Goal: Information Seeking & Learning: Learn about a topic

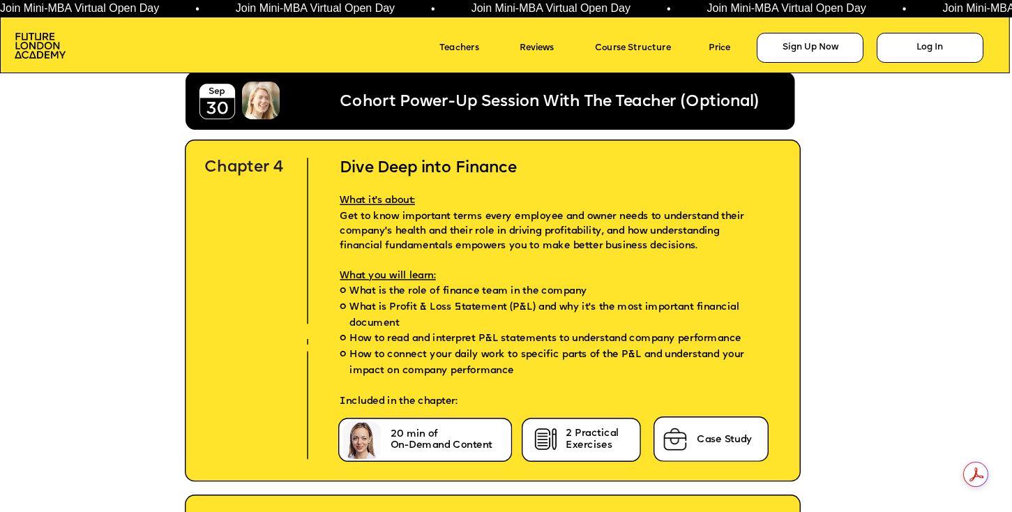
scroll to position [4247, 0]
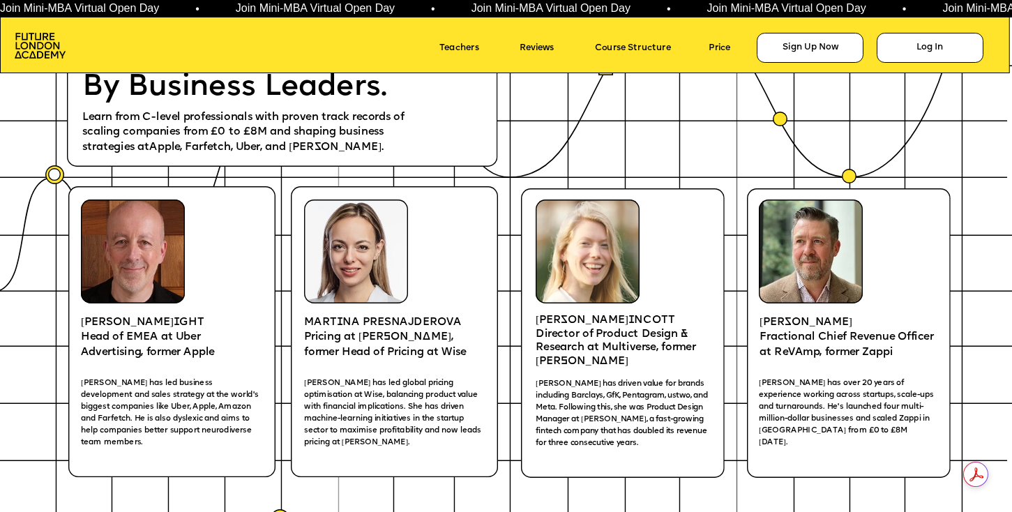
scroll to position [2059, 0]
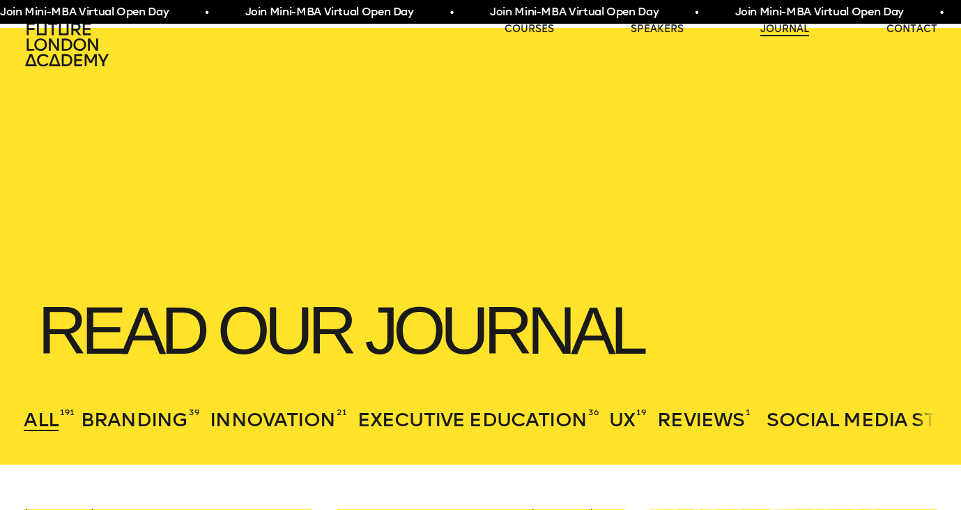
click at [783, 32] on link "journal" at bounding box center [785, 29] width 49 height 14
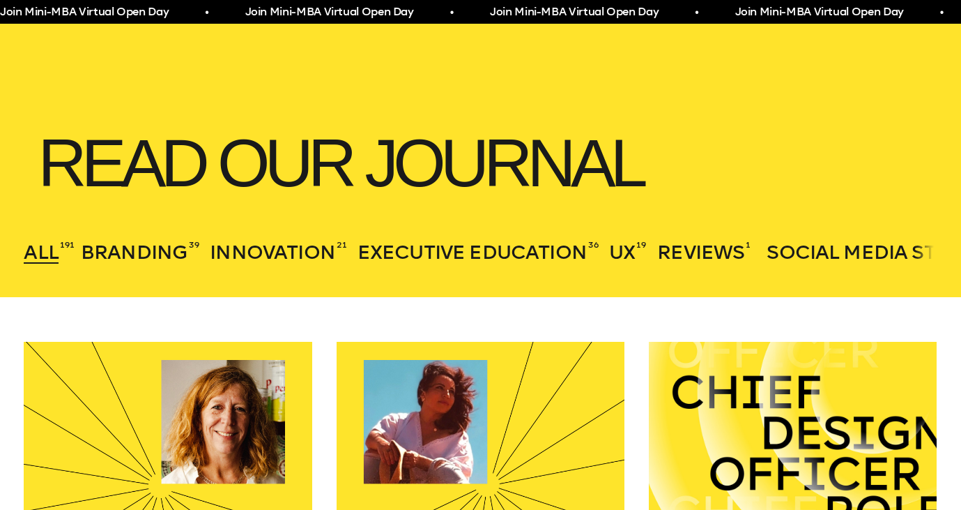
scroll to position [334, 0]
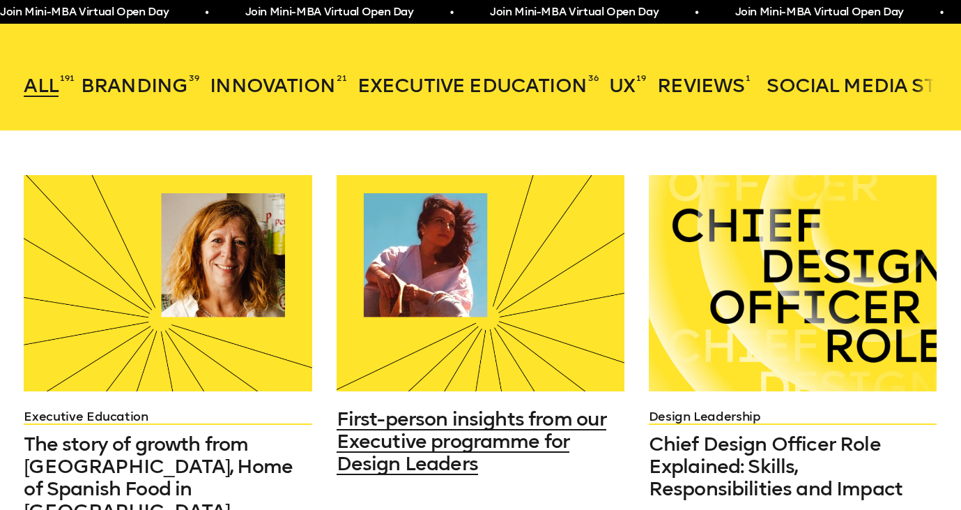
click at [540, 272] on div at bounding box center [481, 283] width 289 height 216
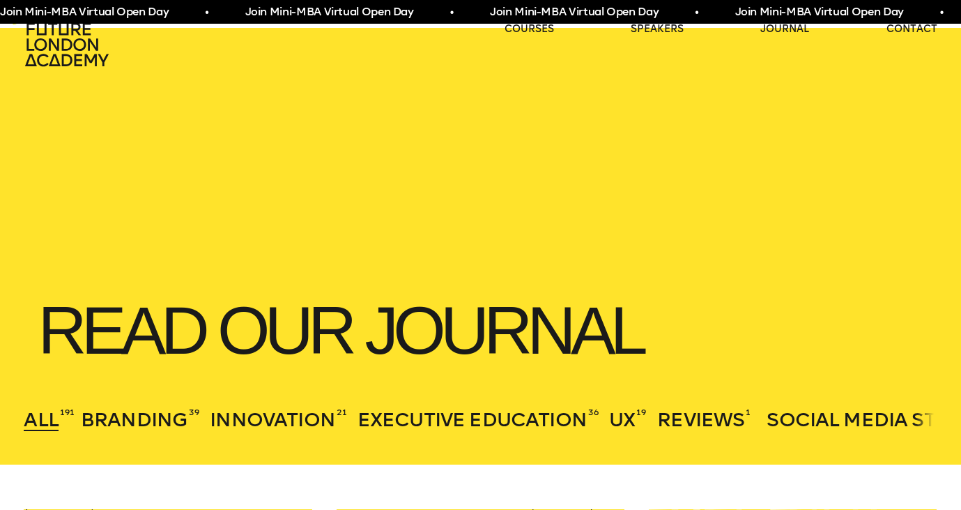
click at [75, 38] on icon at bounding box center [68, 44] width 89 height 45
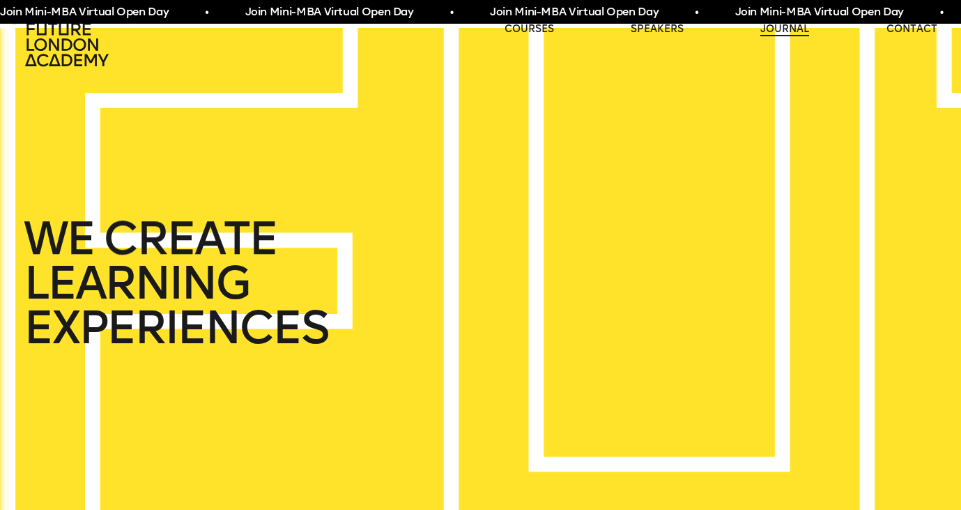
click at [784, 27] on link "journal" at bounding box center [785, 29] width 49 height 14
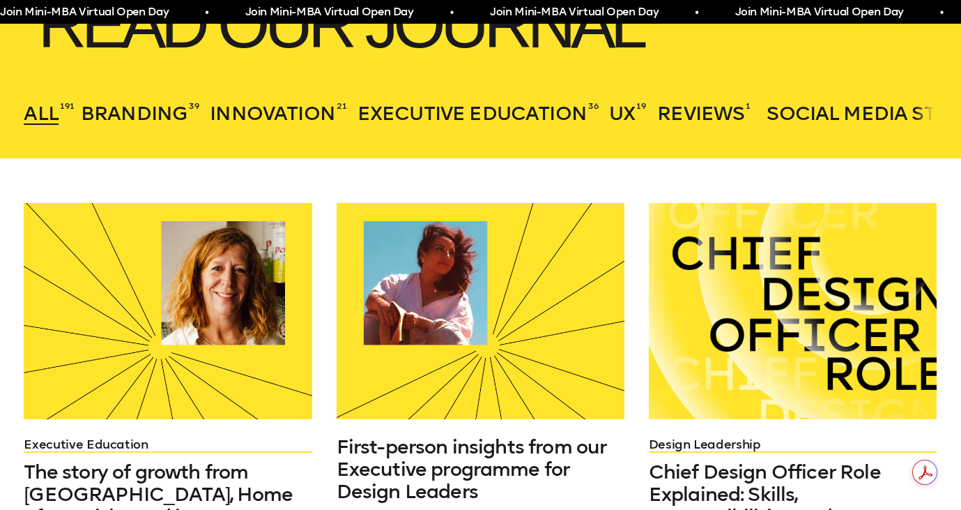
scroll to position [383, 0]
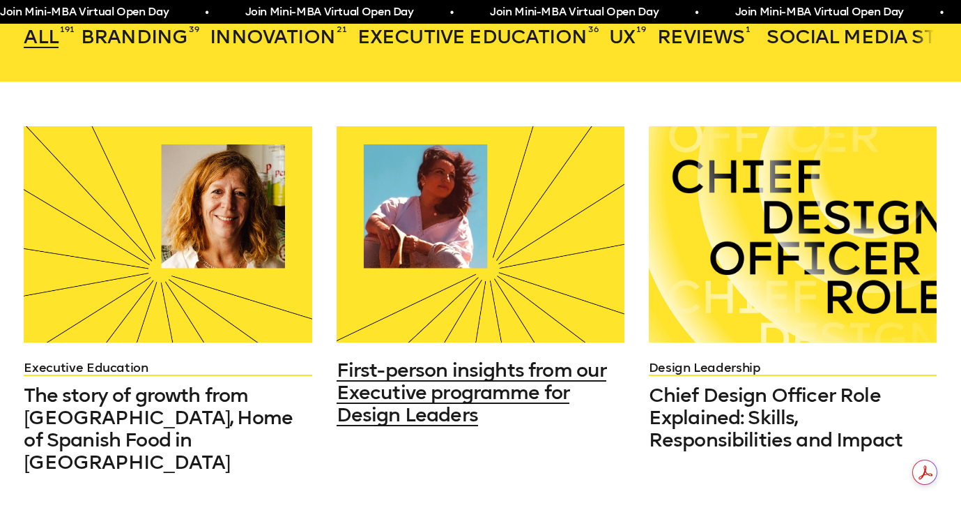
click at [487, 250] on div at bounding box center [481, 234] width 289 height 216
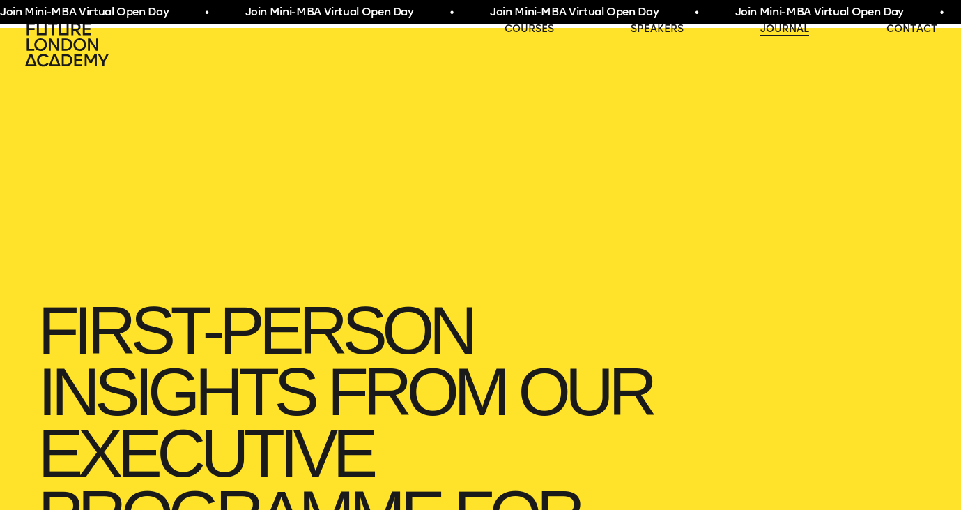
click at [768, 28] on link "journal" at bounding box center [785, 29] width 49 height 14
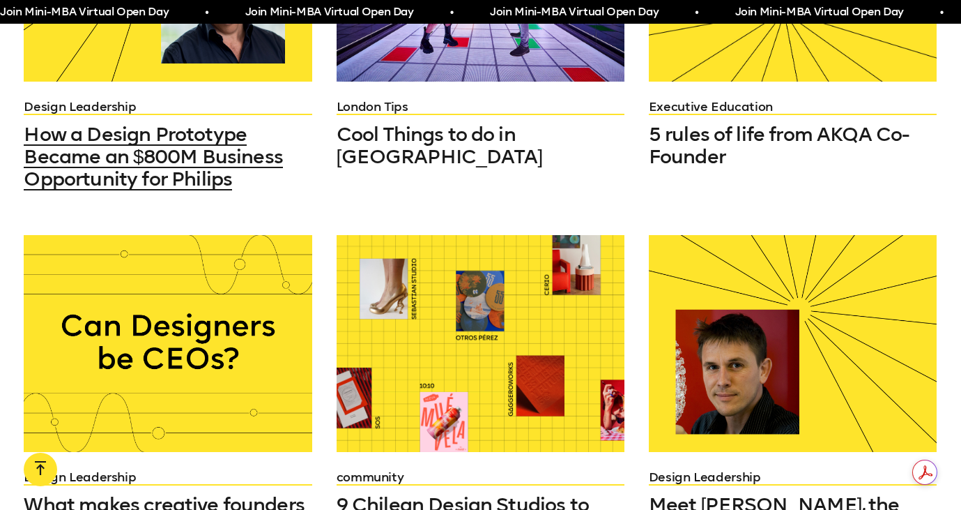
scroll to position [1065, 0]
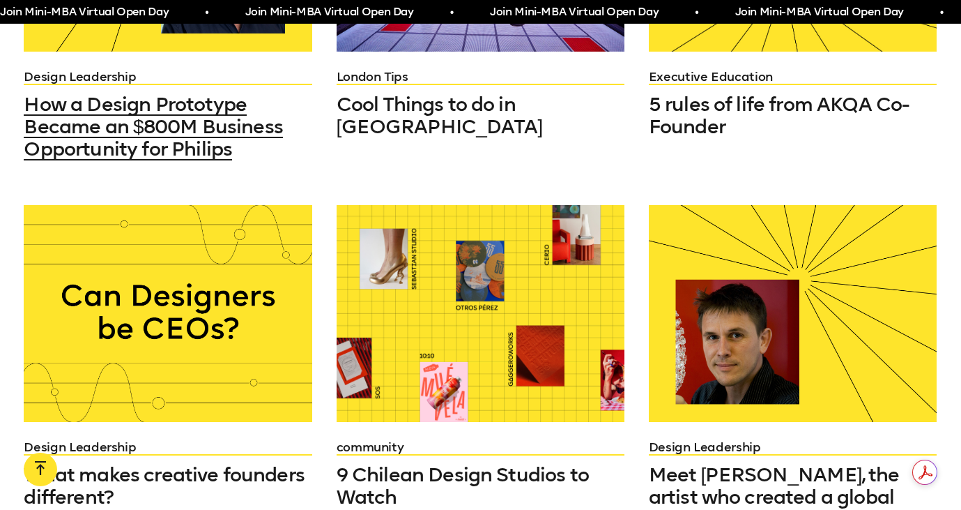
click at [229, 329] on div at bounding box center [168, 313] width 289 height 216
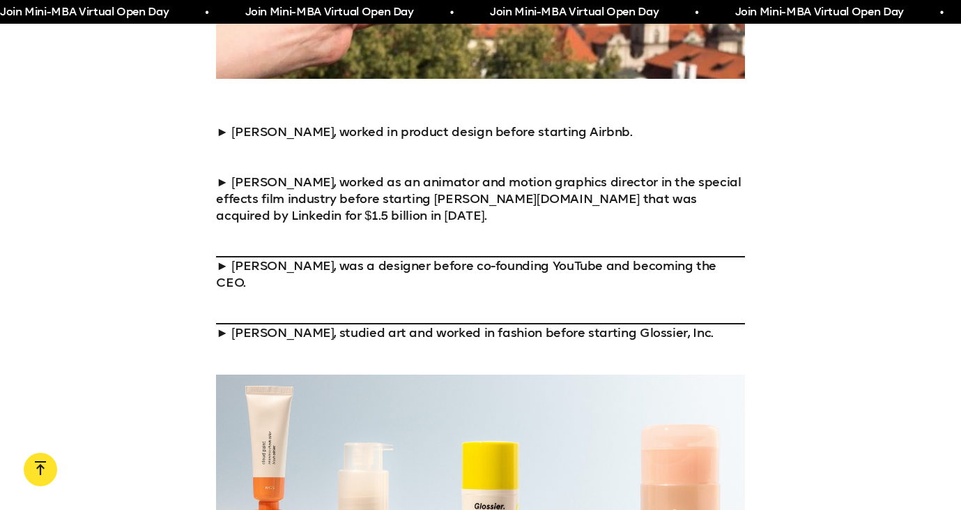
scroll to position [1598, 0]
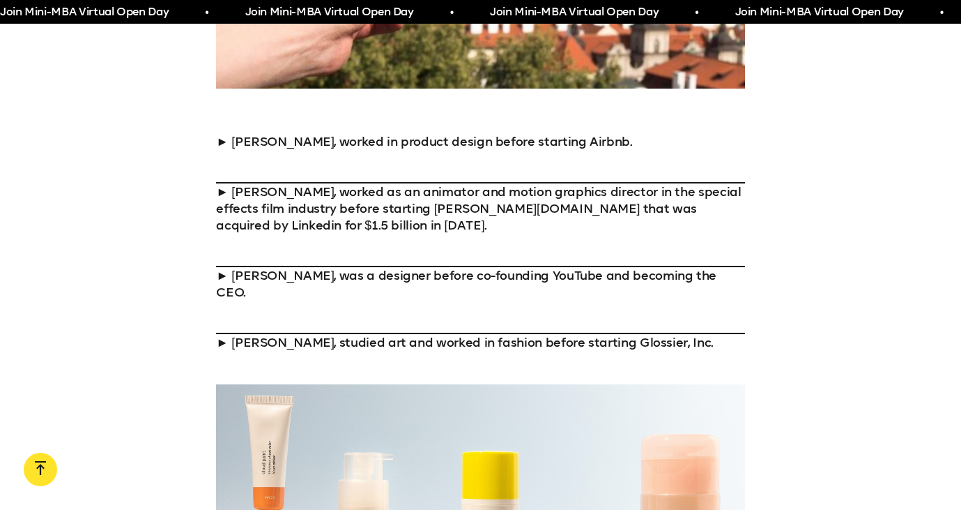
click at [302, 133] on p "► Brian Chesky, worked in product design before starting Airbnb. ► Lynda Weinma…" at bounding box center [480, 242] width 528 height 218
click at [257, 133] on p "► Brian Chesky, worked in product design before starting Airbnb. ► Lynda Weinma…" at bounding box center [480, 242] width 528 height 218
click at [245, 150] on link at bounding box center [480, 166] width 528 height 33
click at [340, 234] on link at bounding box center [480, 250] width 528 height 33
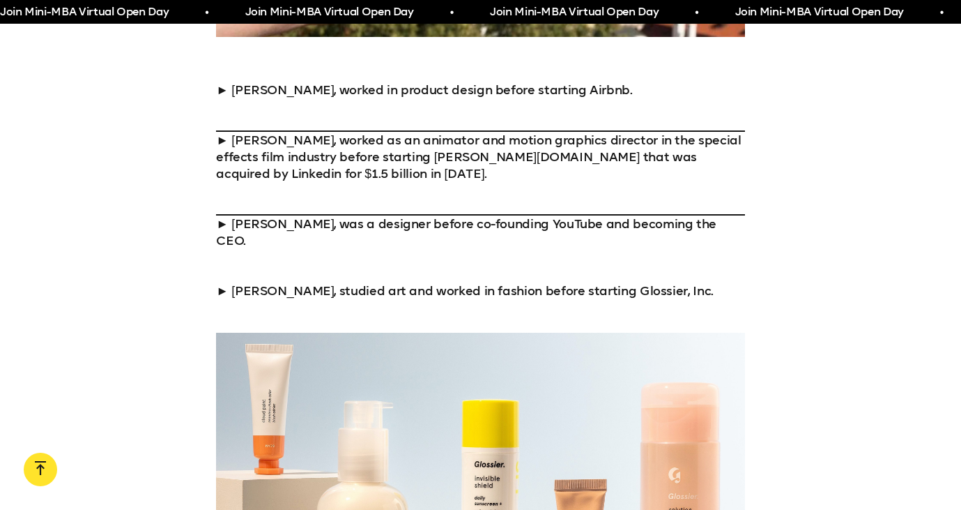
scroll to position [2116, 0]
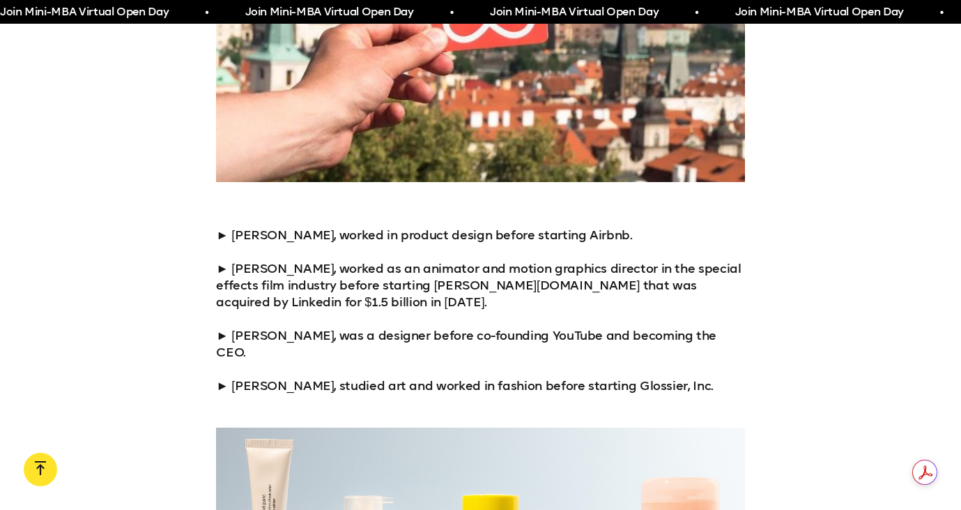
scroll to position [1548, 0]
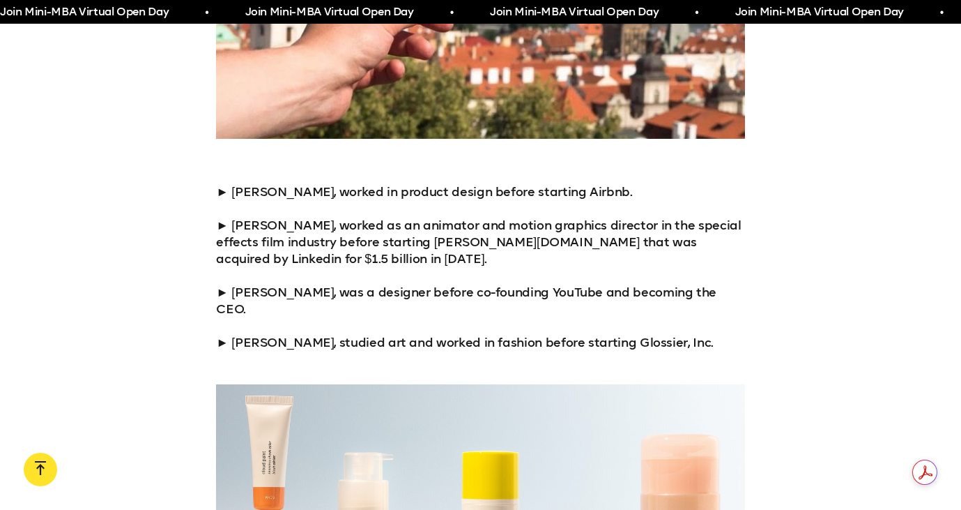
click at [278, 183] on p "► [PERSON_NAME], worked in product design before starting Airbnb. ► [PERSON_NAM…" at bounding box center [480, 266] width 528 height 167
drag, startPoint x: 275, startPoint y: 250, endPoint x: 275, endPoint y: 276, distance: 25.8
click at [275, 250] on p "► Brian Chesky, worked in product design before starting Airbnb. ► Lynda Weinma…" at bounding box center [480, 266] width 528 height 167
click at [275, 289] on p "► Brian Chesky, worked in product design before starting Airbnb. ► Lynda Weinma…" at bounding box center [480, 266] width 528 height 167
